Goal: Transaction & Acquisition: Purchase product/service

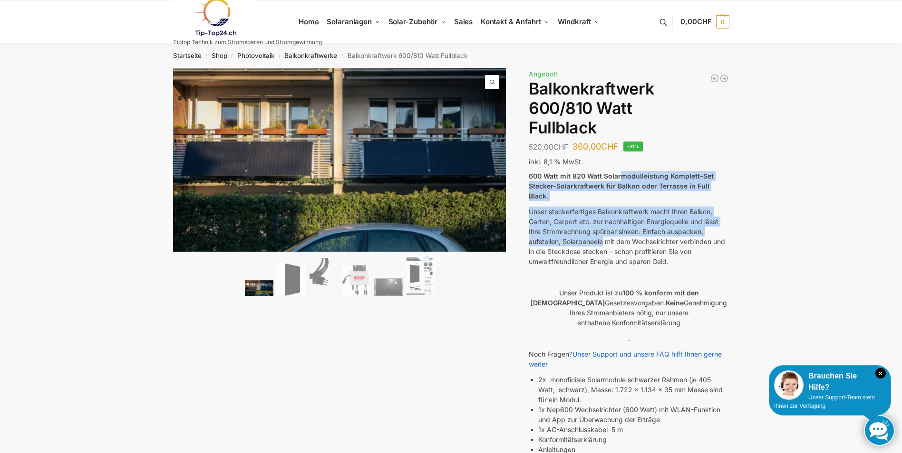
drag, startPoint x: 620, startPoint y: 175, endPoint x: 605, endPoint y: 233, distance: 59.4
click at [605, 233] on div "600 Watt mit 820 Watt Solarmodulleistung Komplett-Set Stecker-Solarkraftwerk fü…" at bounding box center [628, 352] width 200 height 363
drag, startPoint x: 605, startPoint y: 233, endPoint x: 575, endPoint y: 217, distance: 34.0
click at [573, 219] on p "Unser steckerfertiges Balkonkraftwerk macht Ihren Balkon, Garten, Carport etc. …" at bounding box center [628, 237] width 200 height 60
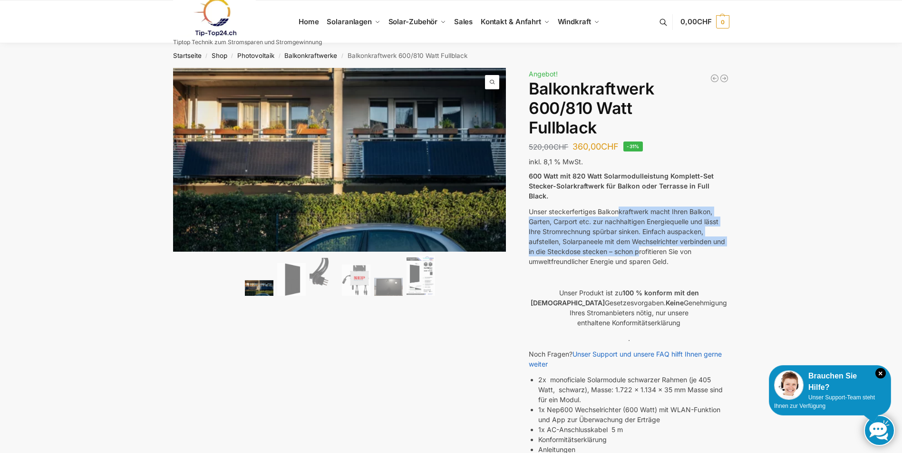
drag, startPoint x: 620, startPoint y: 194, endPoint x: 639, endPoint y: 242, distance: 51.2
click at [639, 242] on div "600 Watt mit 820 Watt Solarmodulleistung Komplett-Set Stecker-Solarkraftwerk fü…" at bounding box center [628, 352] width 200 height 363
drag, startPoint x: 639, startPoint y: 242, endPoint x: 582, endPoint y: 229, distance: 58.6
click at [582, 229] on p "Unser steckerfertiges Balkonkraftwerk macht Ihren Balkon, Garten, Carport etc. …" at bounding box center [628, 237] width 200 height 60
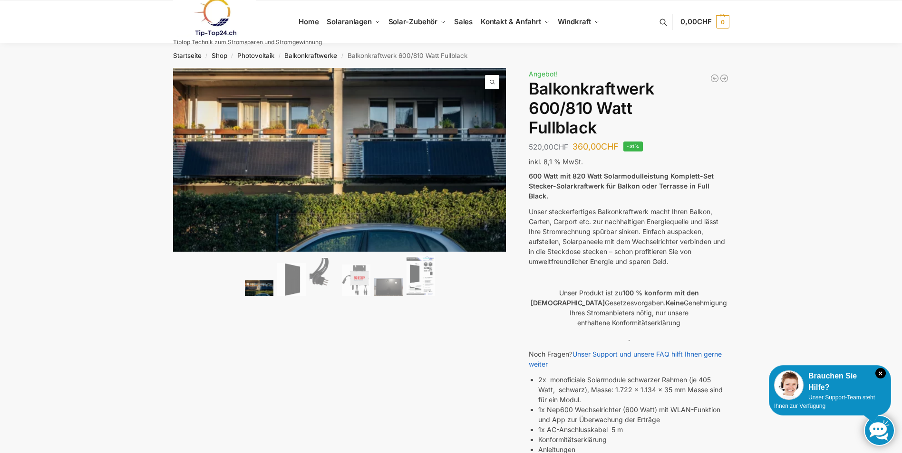
click at [588, 219] on p "Unser steckerfertiges Balkonkraftwerk macht Ihren Balkon, Garten, Carport etc. …" at bounding box center [628, 237] width 200 height 60
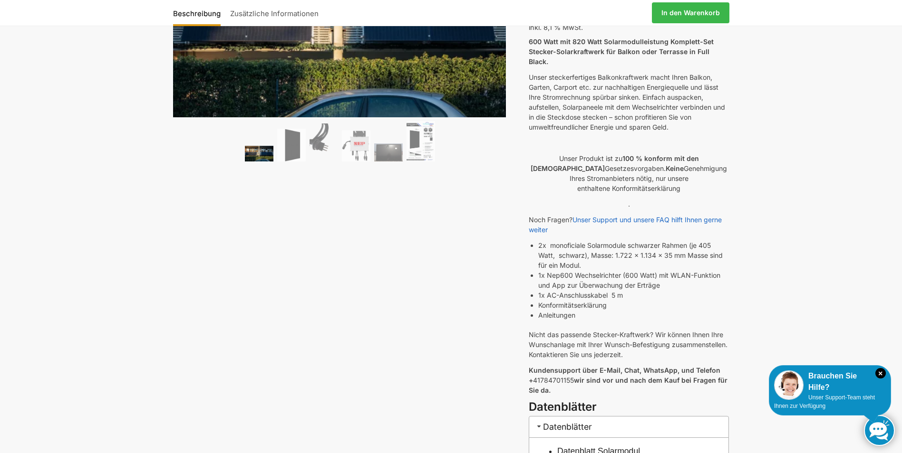
scroll to position [143, 0]
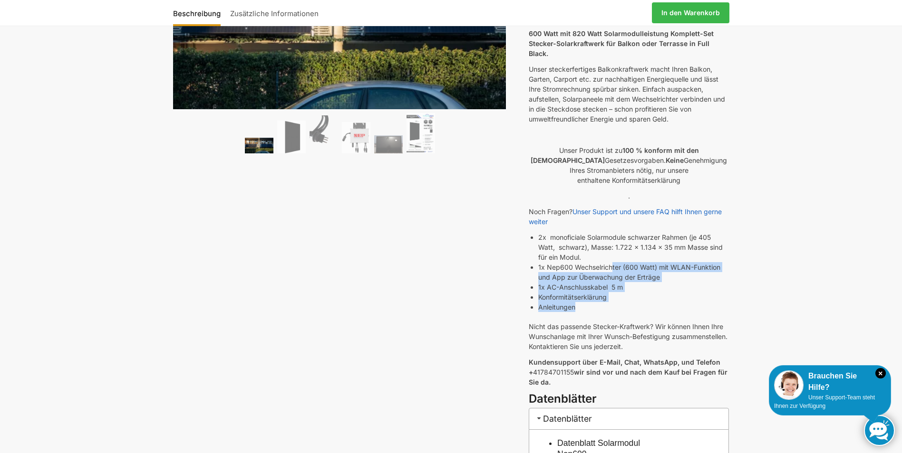
drag, startPoint x: 611, startPoint y: 260, endPoint x: 612, endPoint y: 294, distance: 33.3
click at [612, 294] on ul "2x monoficiale Solarmodule schwarzer Rahmen (je 405 Watt, schwarz), Masse: 1.72…" at bounding box center [633, 272] width 191 height 80
drag, startPoint x: 612, startPoint y: 294, endPoint x: 633, endPoint y: 300, distance: 22.7
click at [633, 302] on li "Anleitungen" at bounding box center [633, 307] width 191 height 10
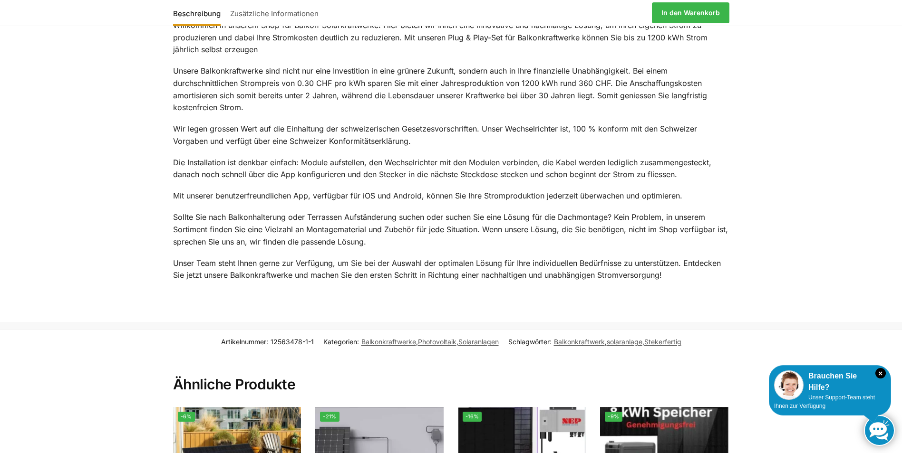
scroll to position [1378, 0]
